Goal: Information Seeking & Learning: Learn about a topic

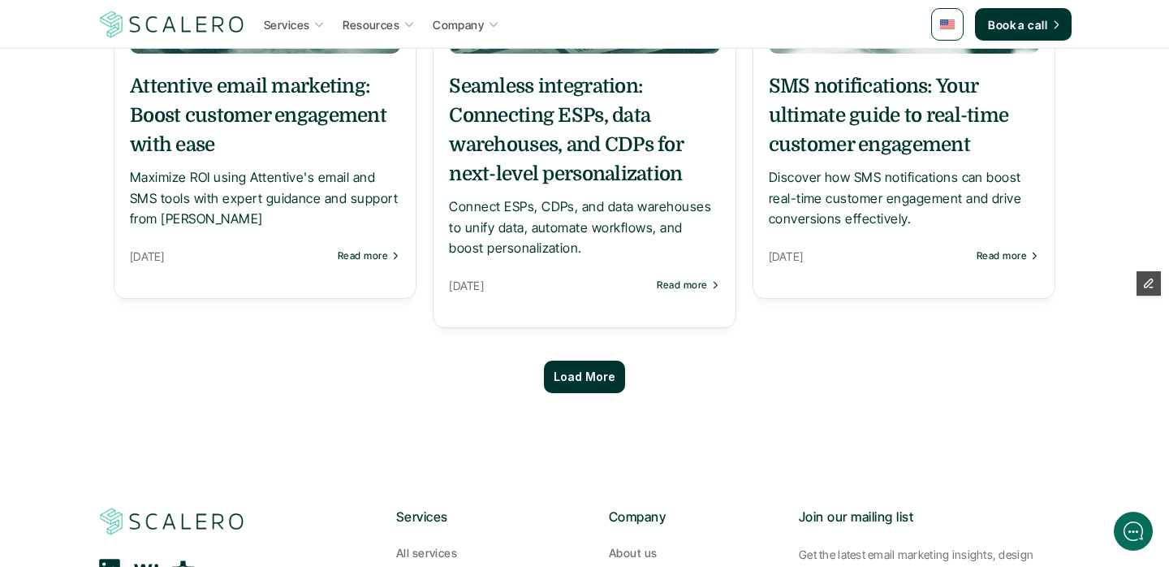
scroll to position [1580, 0]
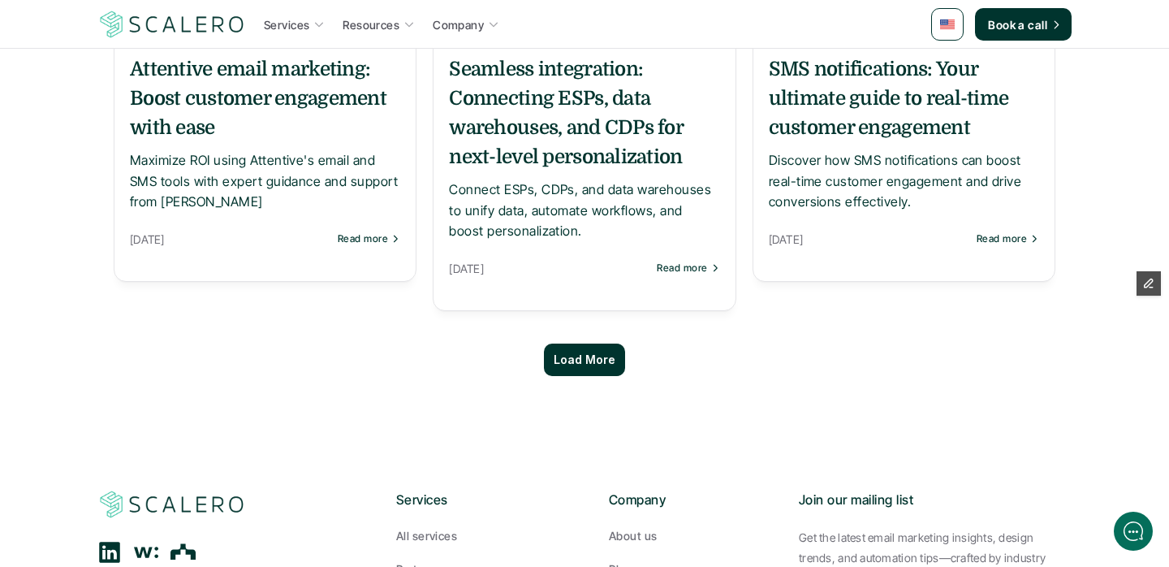
click at [565, 349] on div "Load More" at bounding box center [584, 359] width 81 height 32
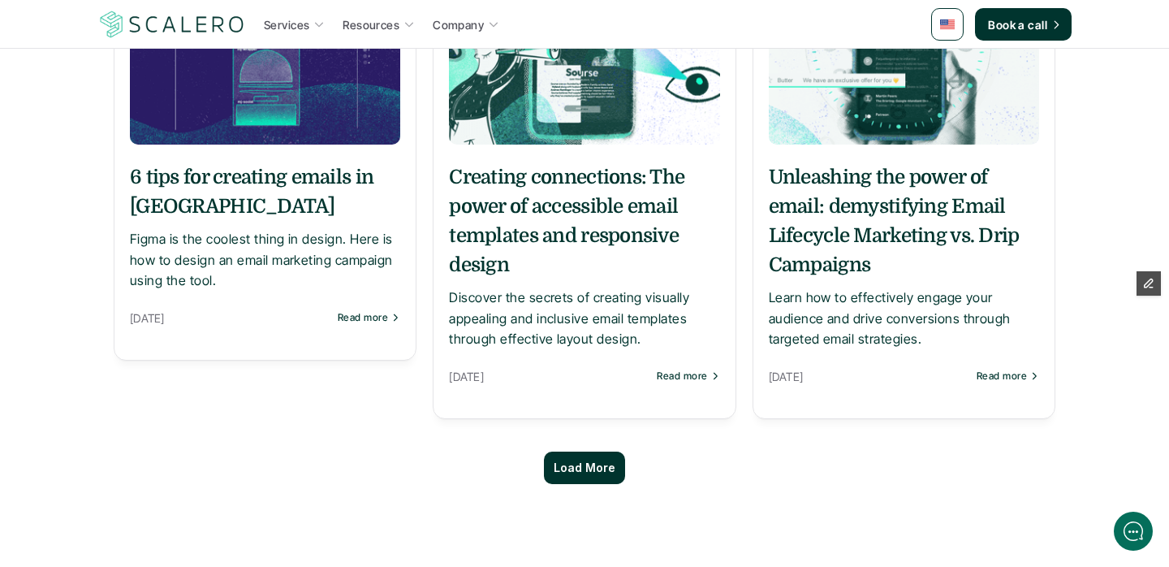
scroll to position [3255, 0]
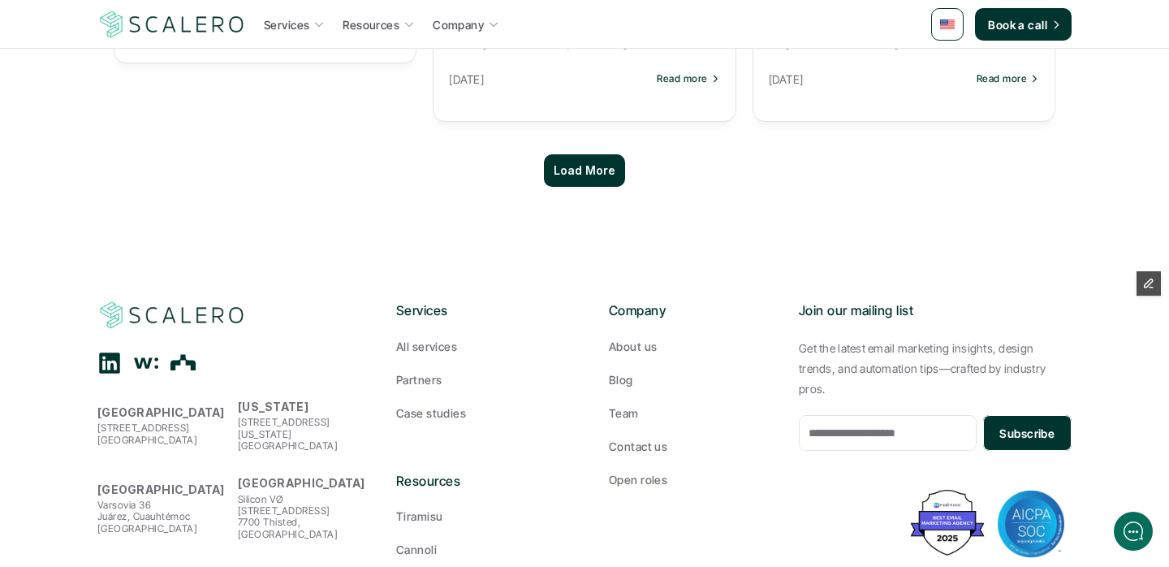
click at [578, 155] on div "Load More" at bounding box center [584, 170] width 81 height 32
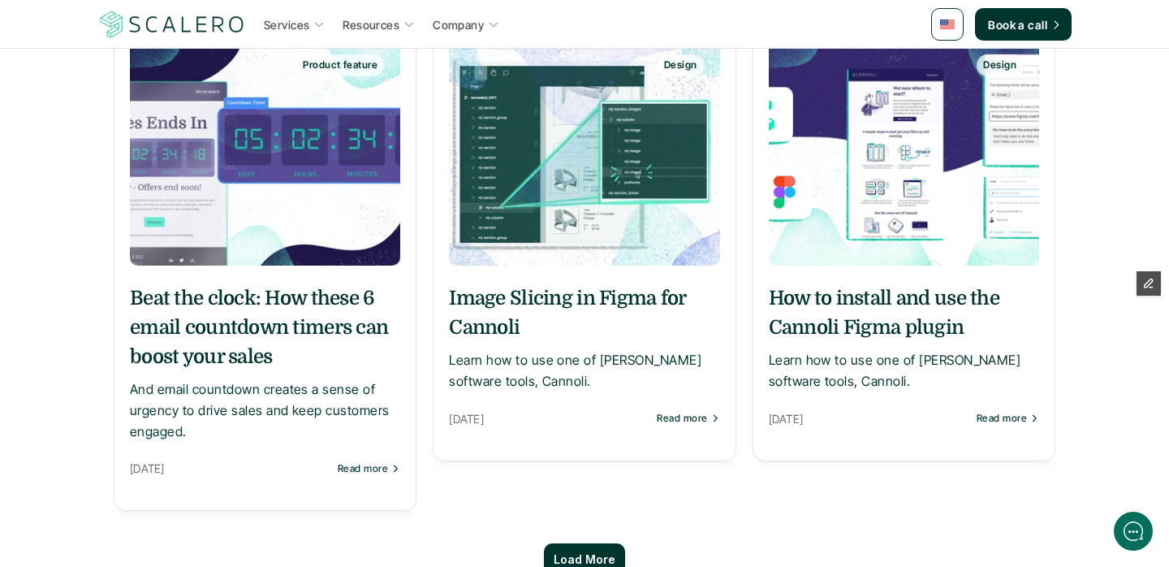
scroll to position [4616, 0]
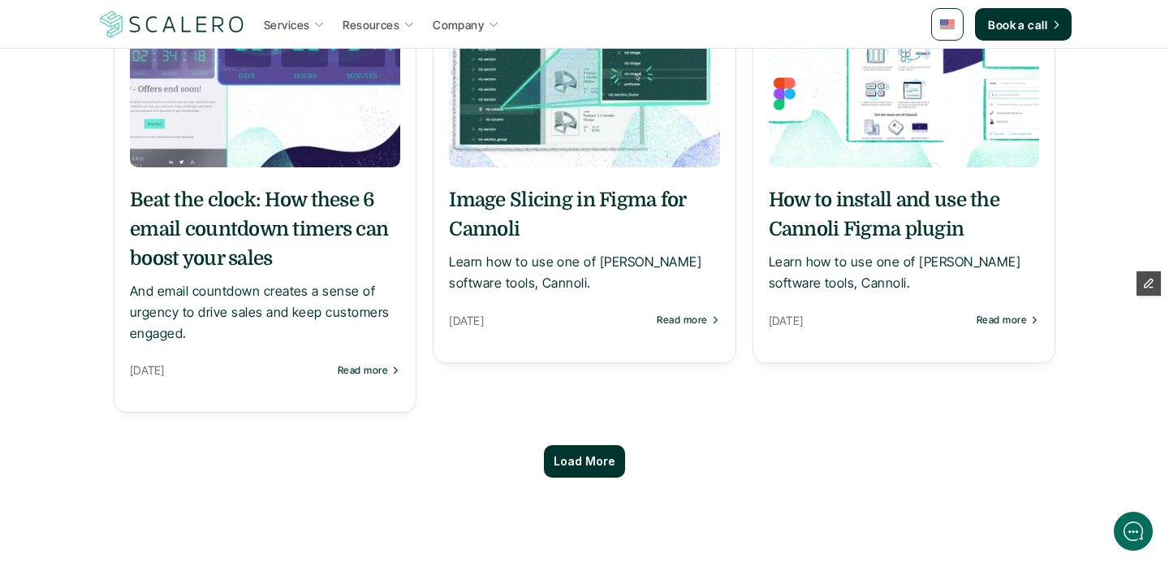
click at [572, 445] on div "Load More" at bounding box center [584, 461] width 81 height 32
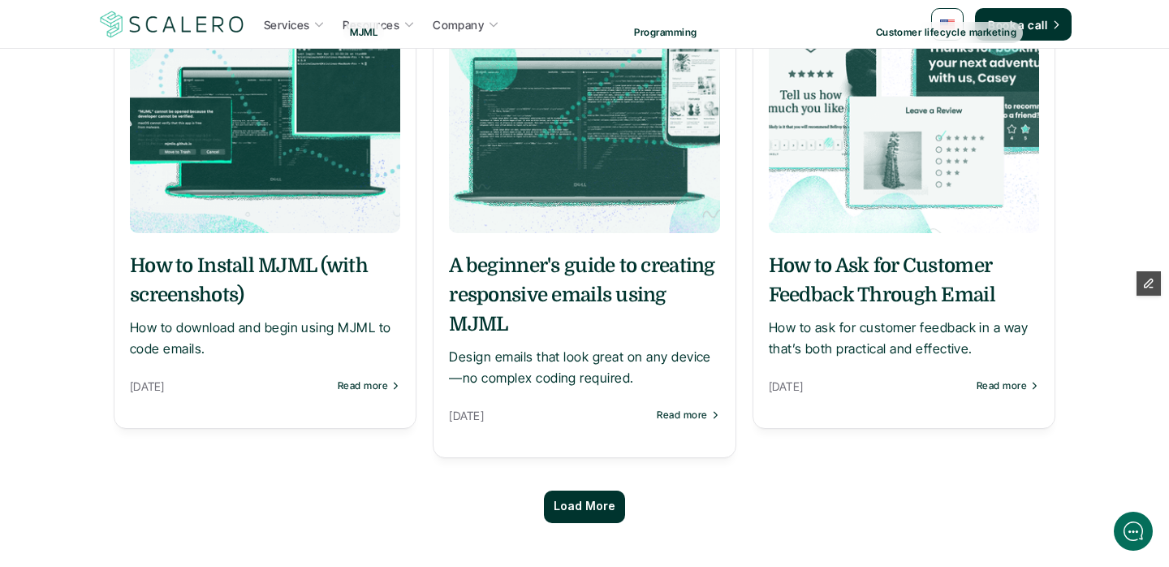
scroll to position [6067, 0]
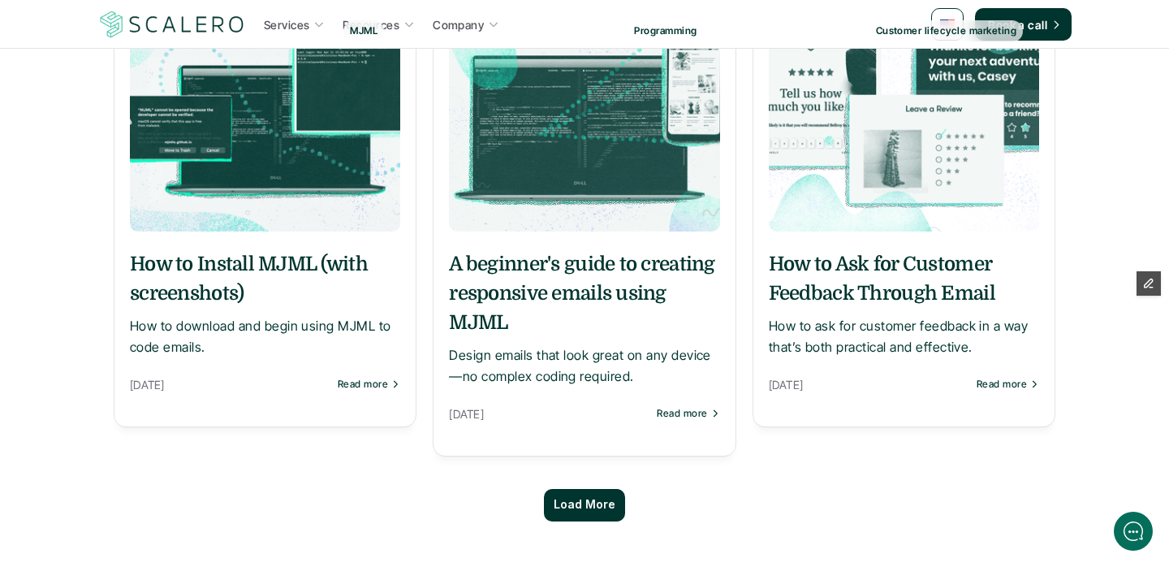
click at [573, 472] on div "Load More" at bounding box center [585, 504] width 942 height 65
click at [571, 498] on p "Load More" at bounding box center [585, 505] width 62 height 14
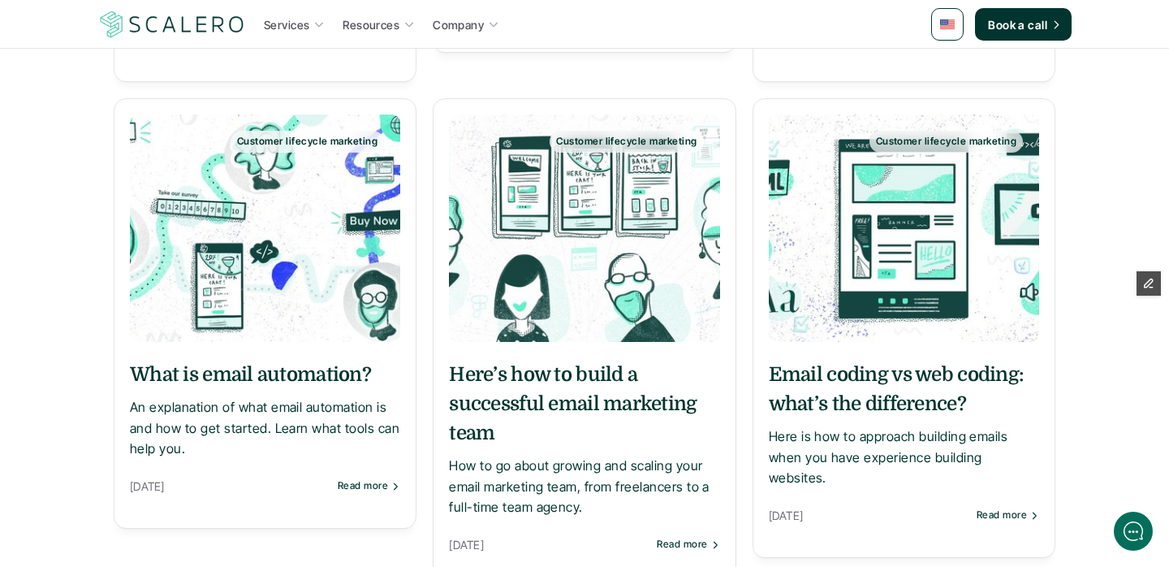
scroll to position [7714, 0]
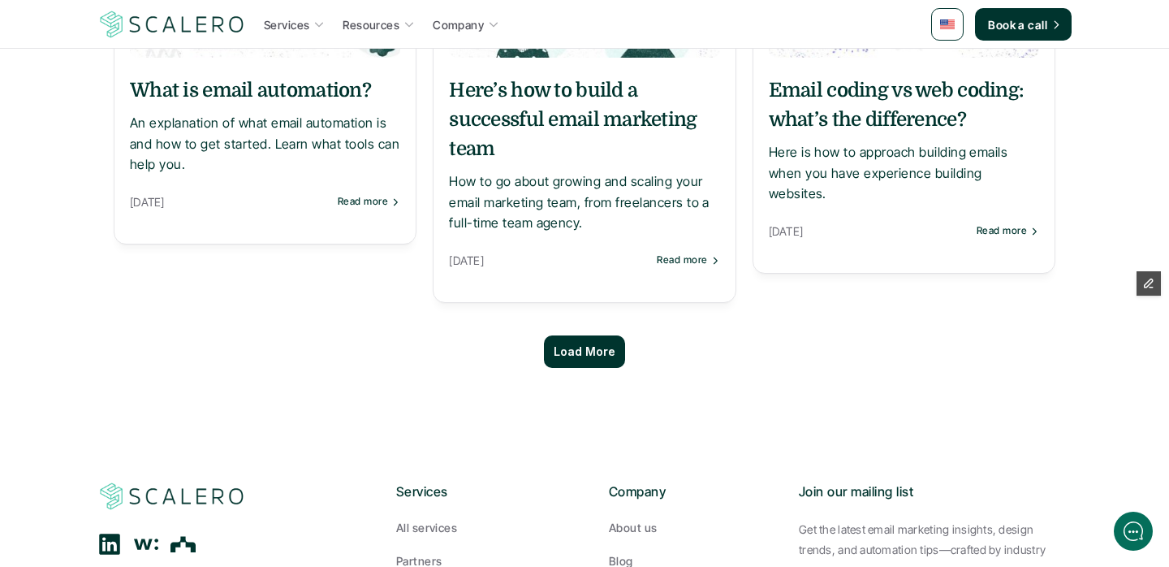
click at [569, 345] on p "Load More" at bounding box center [585, 352] width 62 height 14
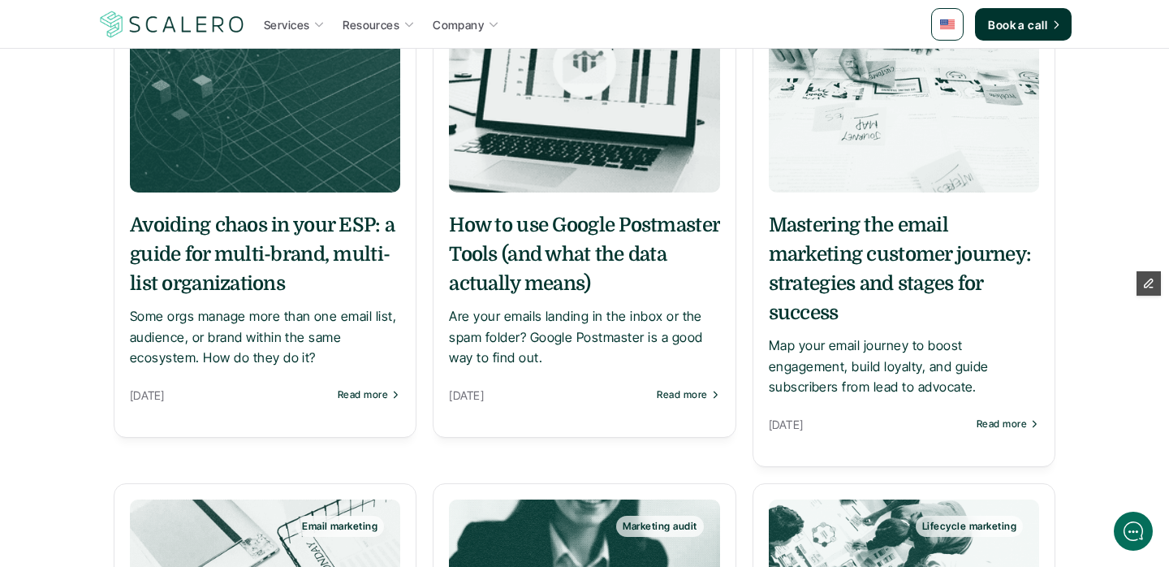
scroll to position [9014, 0]
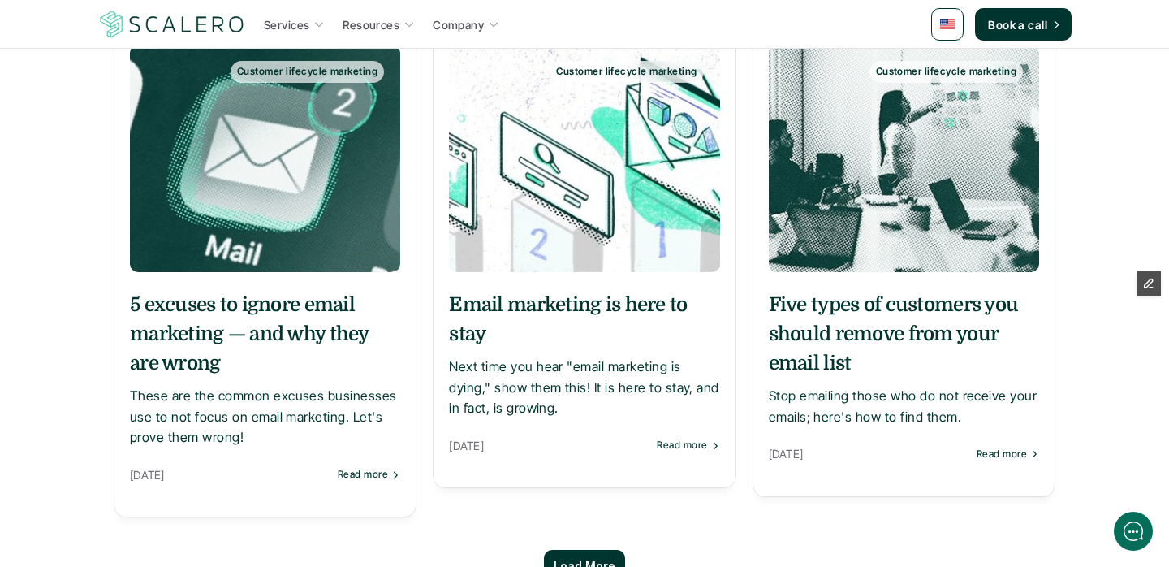
click at [856, 290] on h5 "Five types of customers you should remove from your email list" at bounding box center [904, 334] width 270 height 88
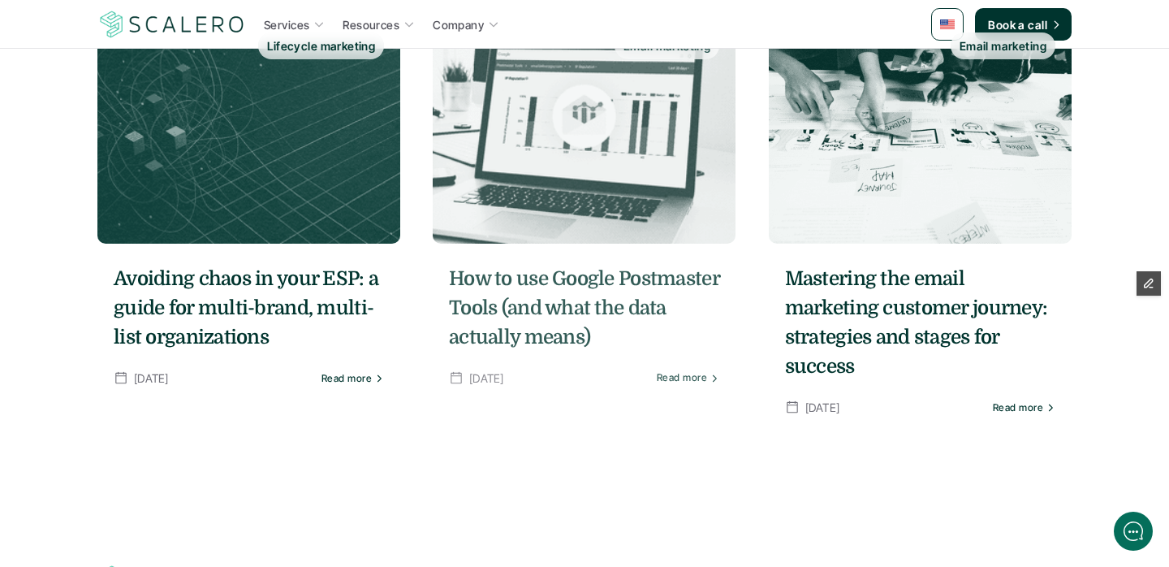
scroll to position [3638, 0]
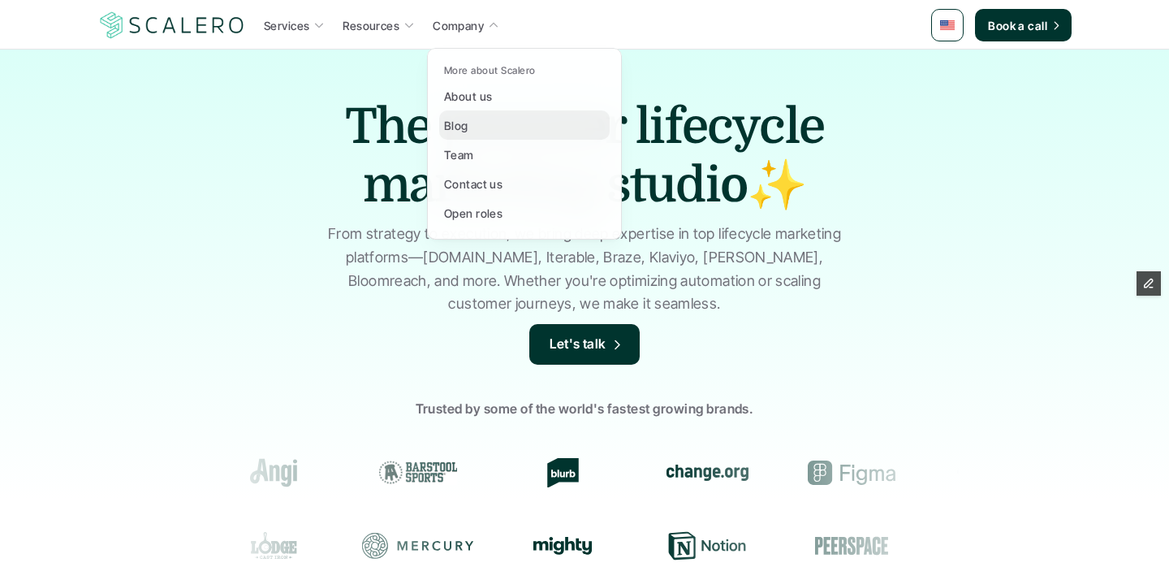
click at [464, 121] on p "Blog" at bounding box center [456, 125] width 24 height 17
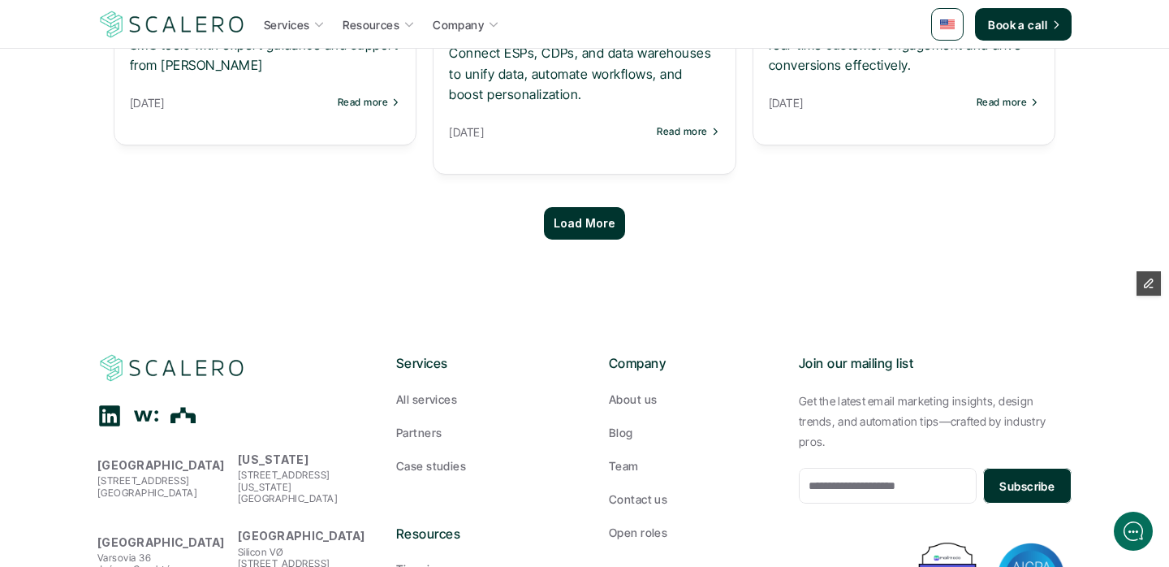
scroll to position [1696, 0]
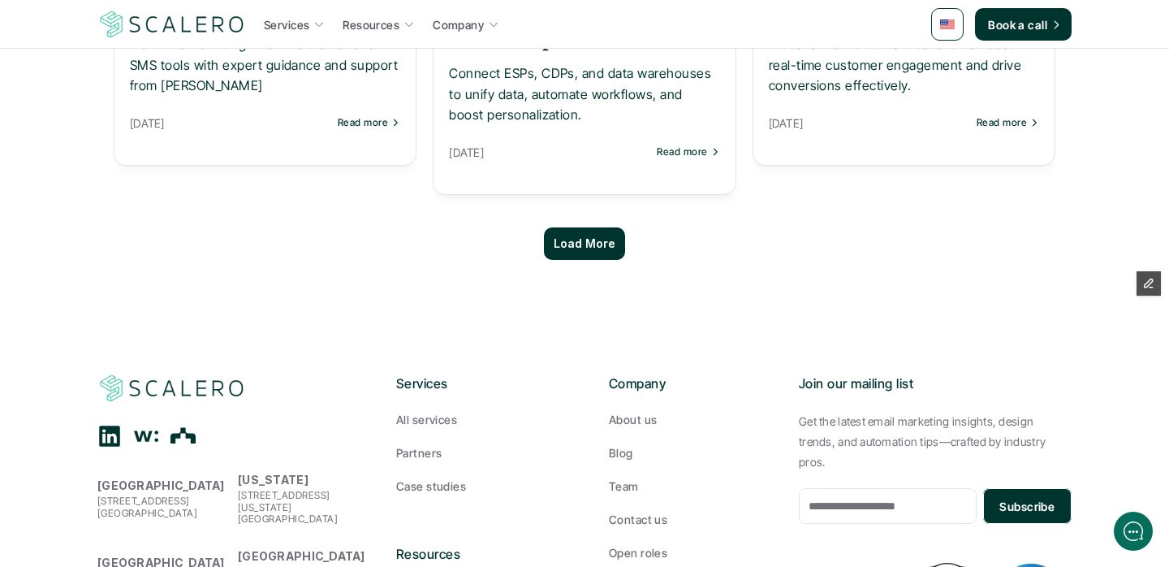
click at [584, 244] on p "Load More" at bounding box center [585, 244] width 62 height 14
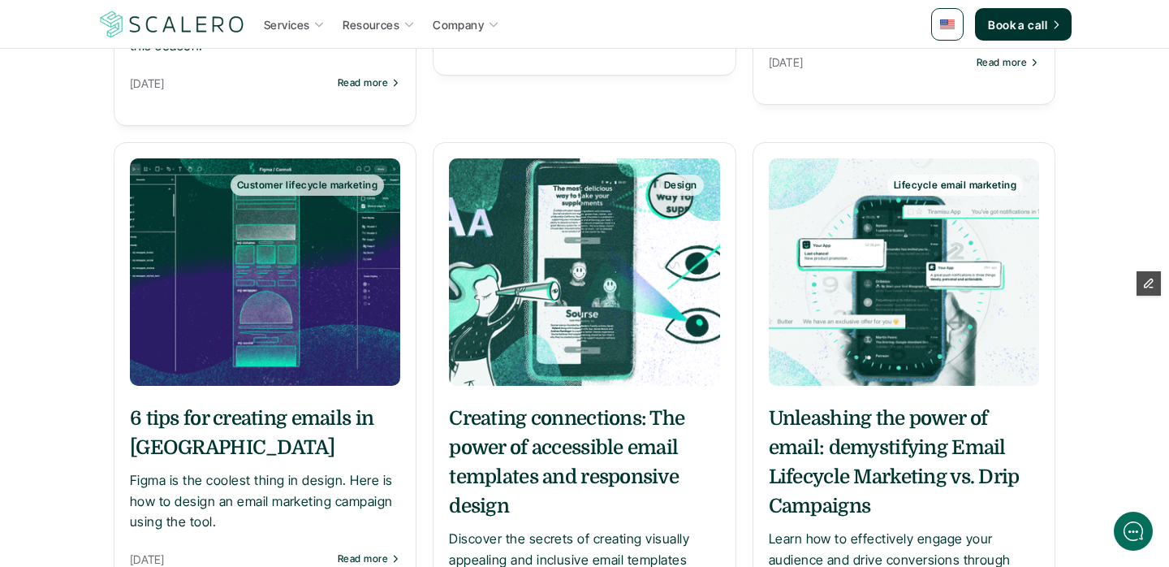
scroll to position [3180, 0]
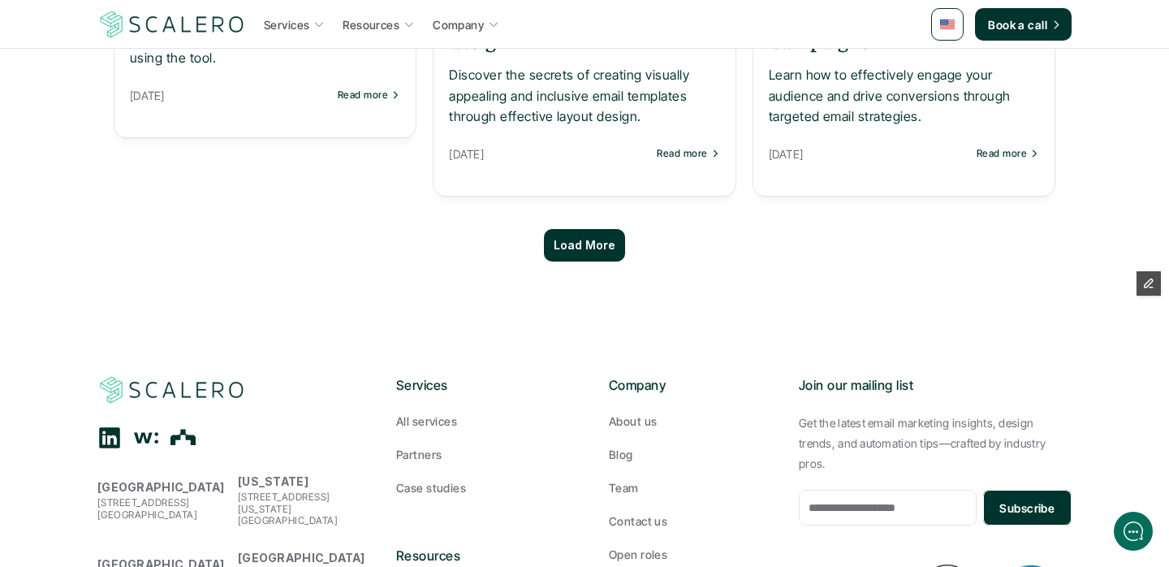
click at [578, 248] on p "Load More" at bounding box center [585, 246] width 62 height 14
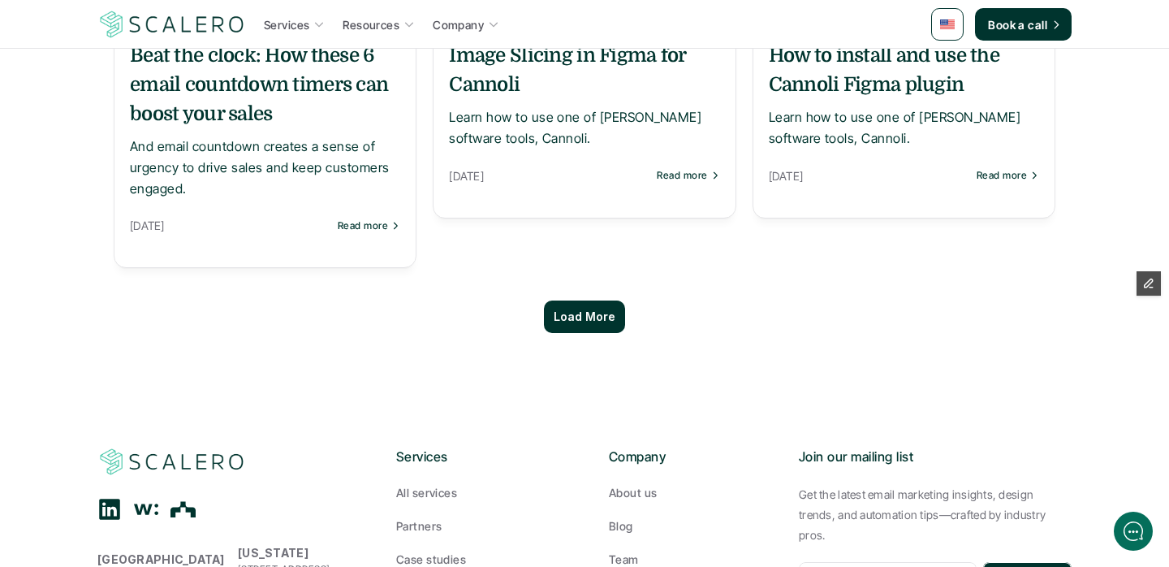
scroll to position [4765, 0]
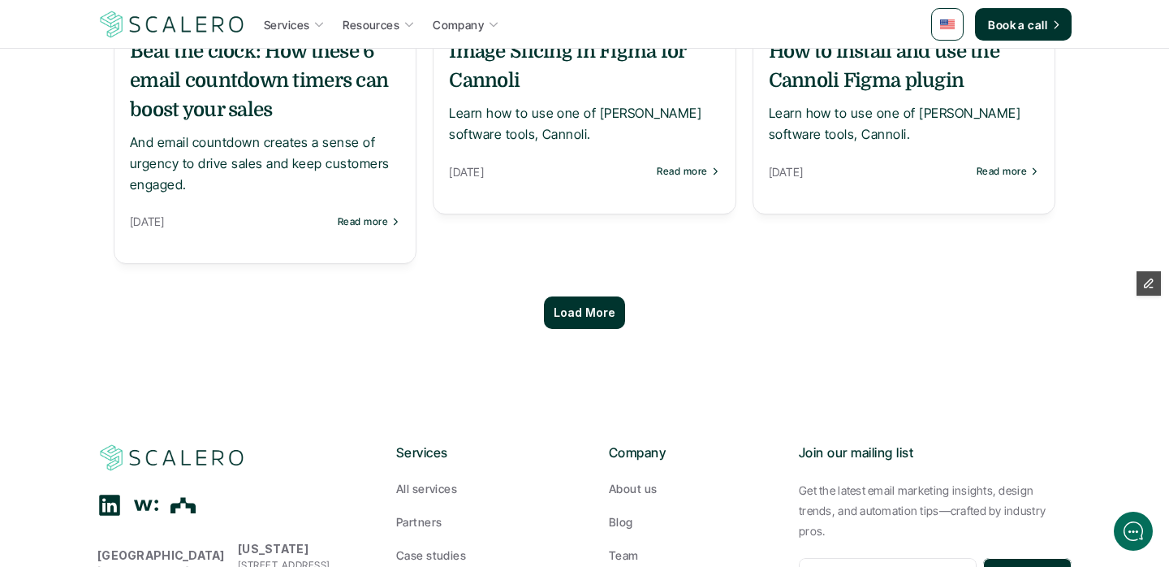
click at [586, 296] on div "Load More" at bounding box center [584, 312] width 81 height 32
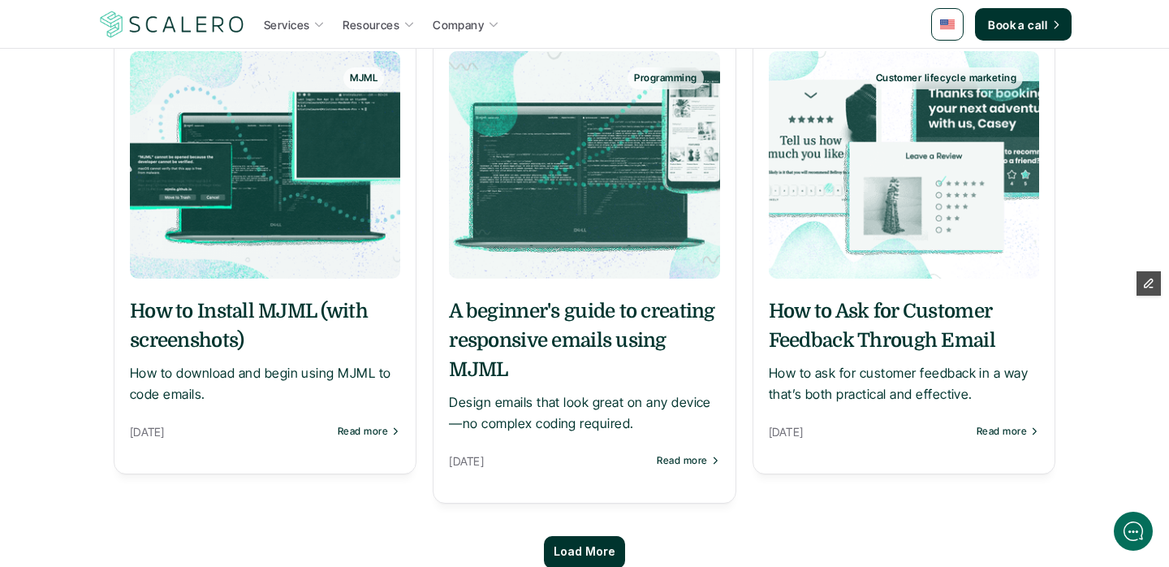
scroll to position [6251, 0]
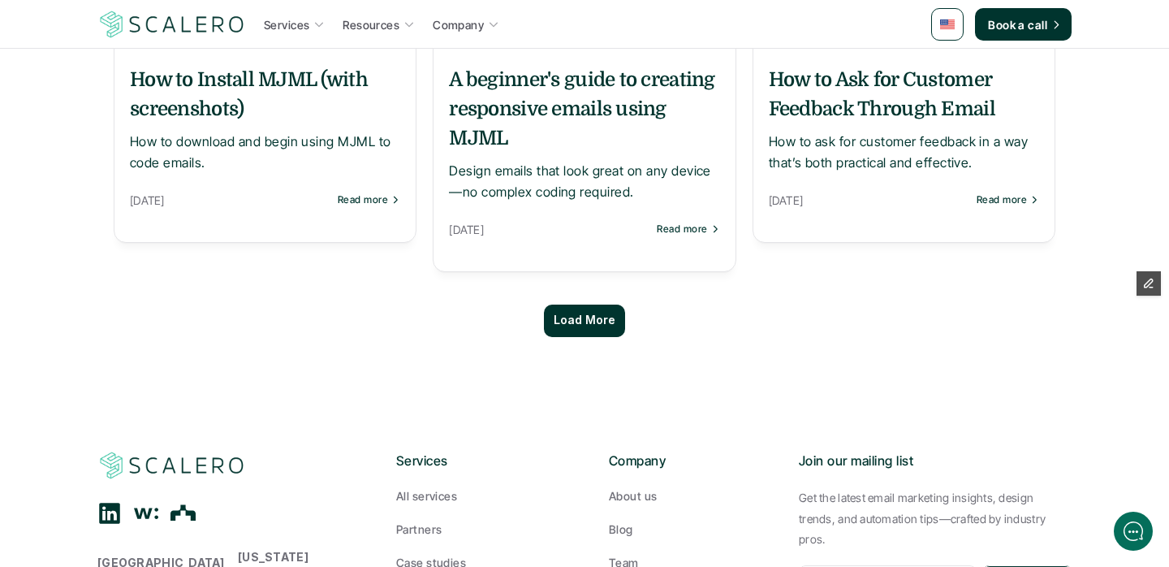
click at [588, 304] on div "Load More" at bounding box center [584, 320] width 81 height 32
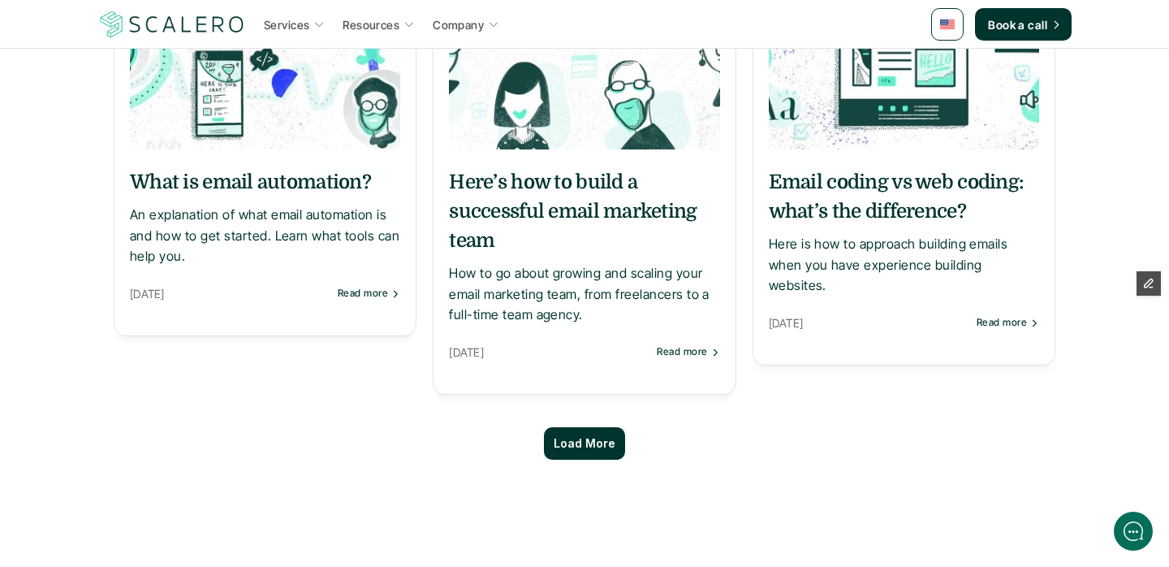
scroll to position [7840, 0]
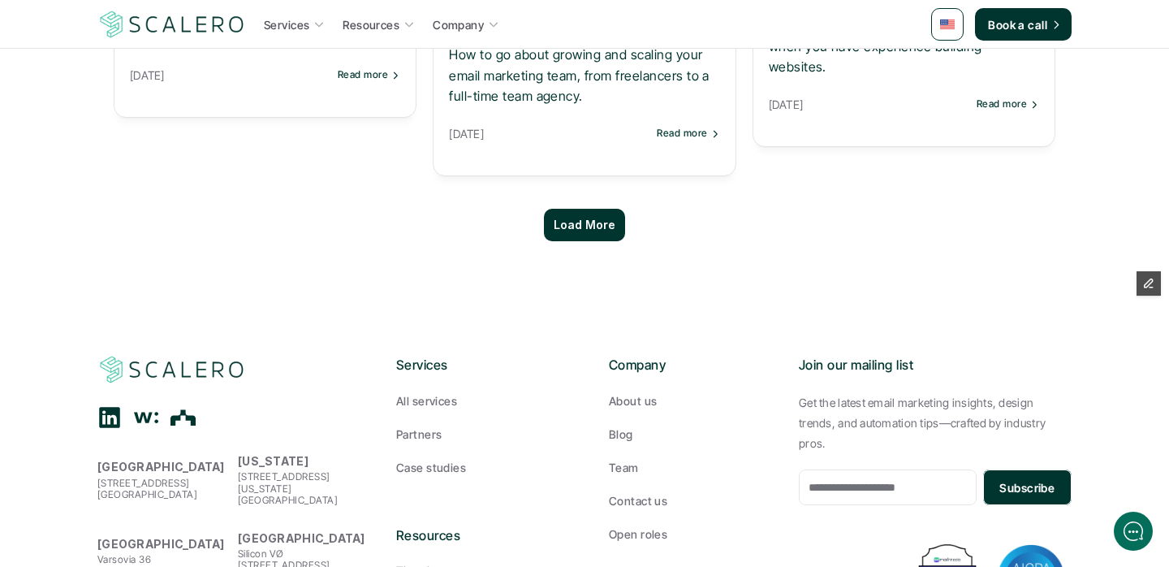
click at [566, 218] on p "Load More" at bounding box center [585, 225] width 62 height 14
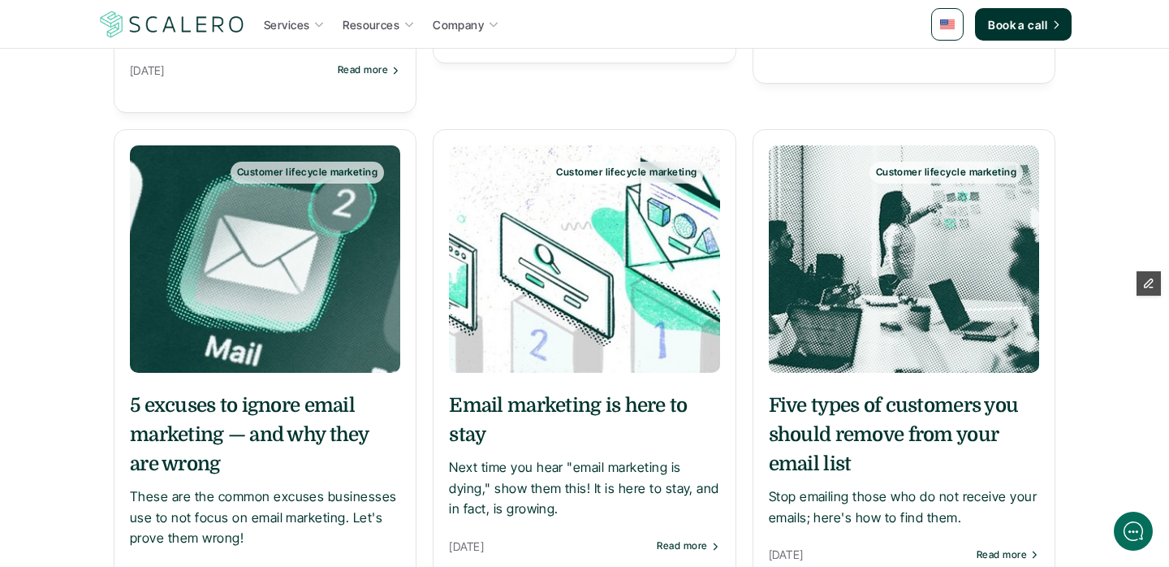
scroll to position [9193, 0]
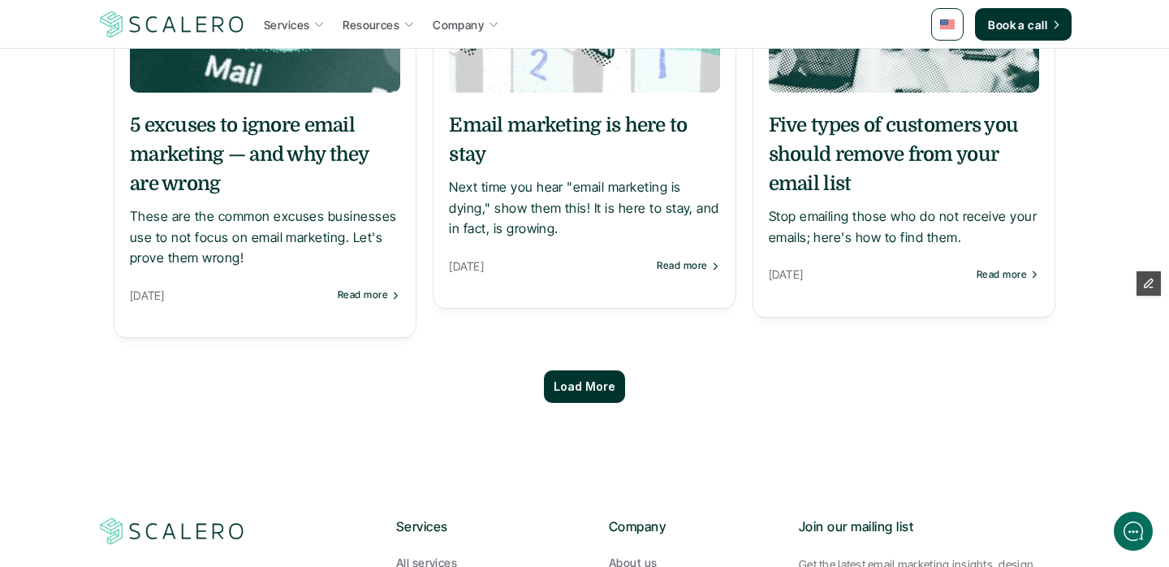
click at [581, 370] on div "Load More" at bounding box center [584, 386] width 81 height 32
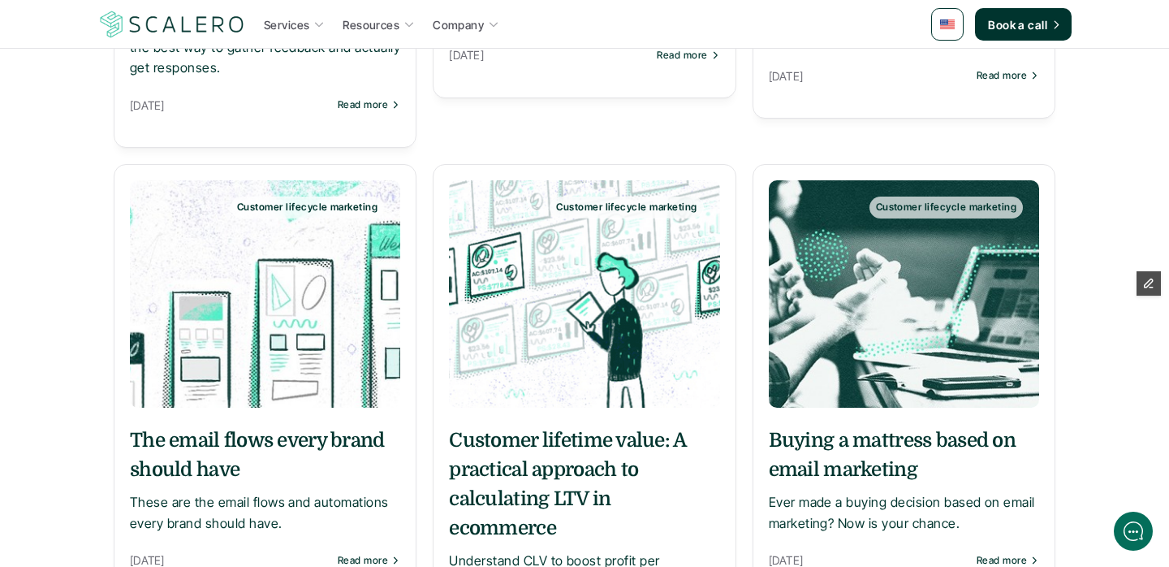
scroll to position [10425, 0]
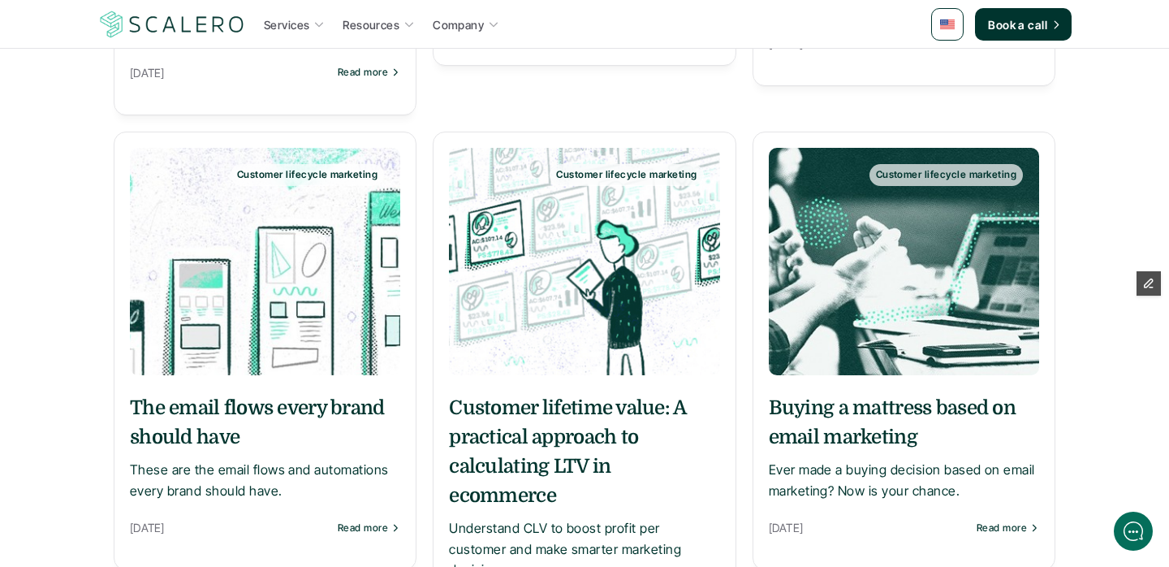
click at [327, 393] on h5 "The email flows every brand should have" at bounding box center [265, 422] width 270 height 58
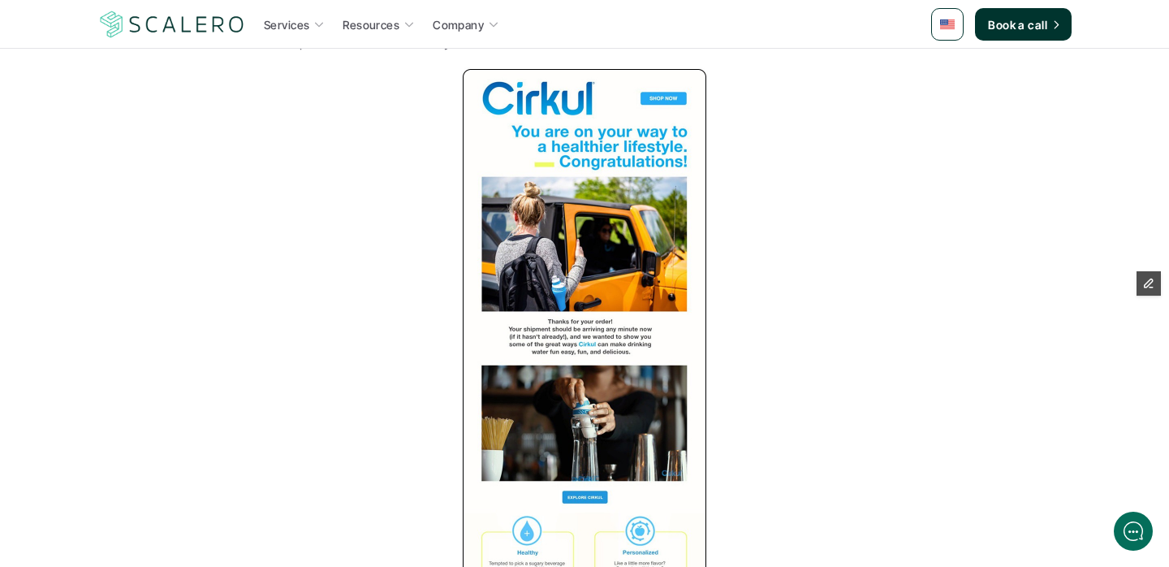
scroll to position [7599, 0]
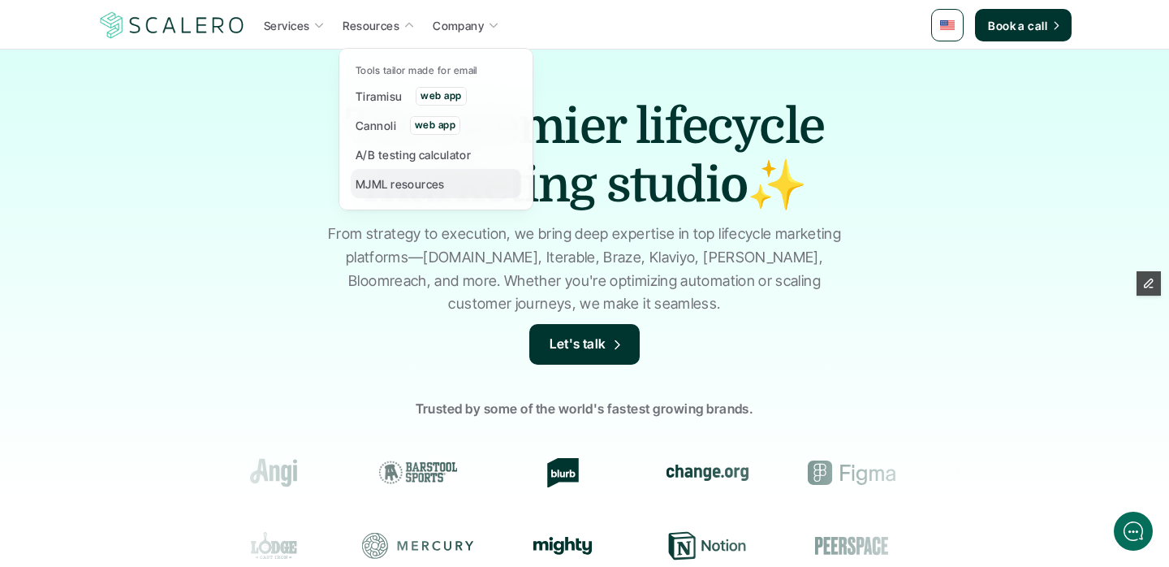
click at [388, 189] on p "MJML resources" at bounding box center [400, 183] width 89 height 17
